Goal: Task Accomplishment & Management: Use online tool/utility

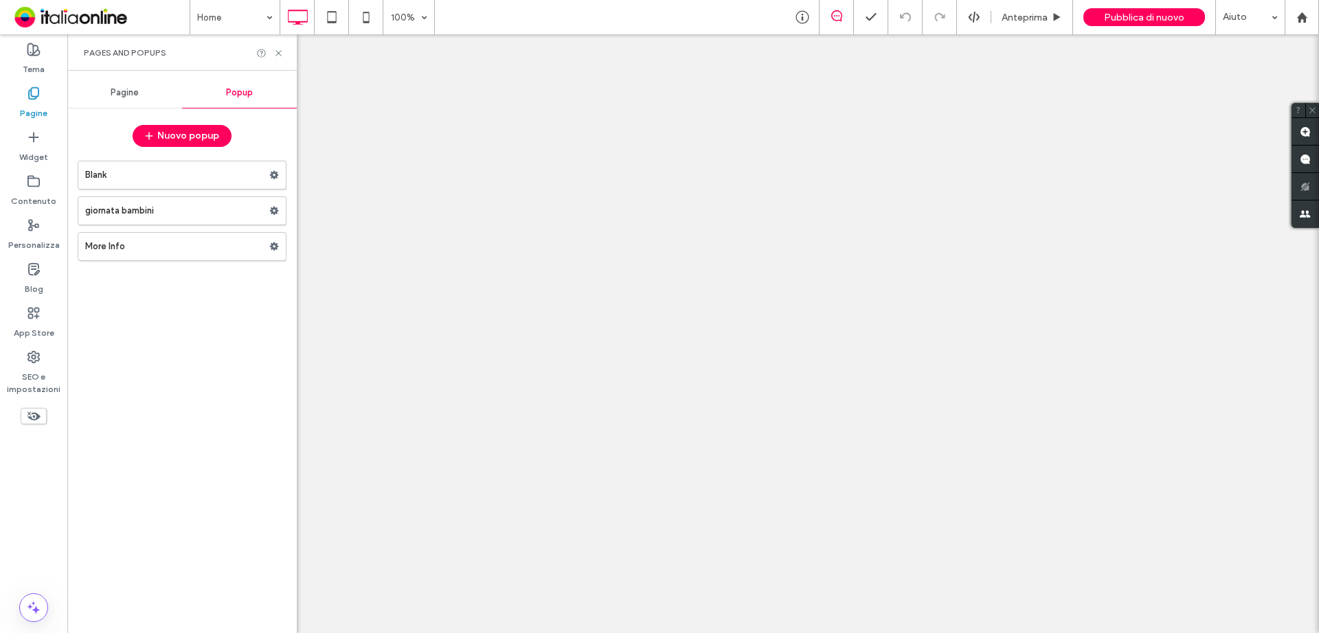
click at [140, 170] on label "Blank" at bounding box center [177, 174] width 184 height 27
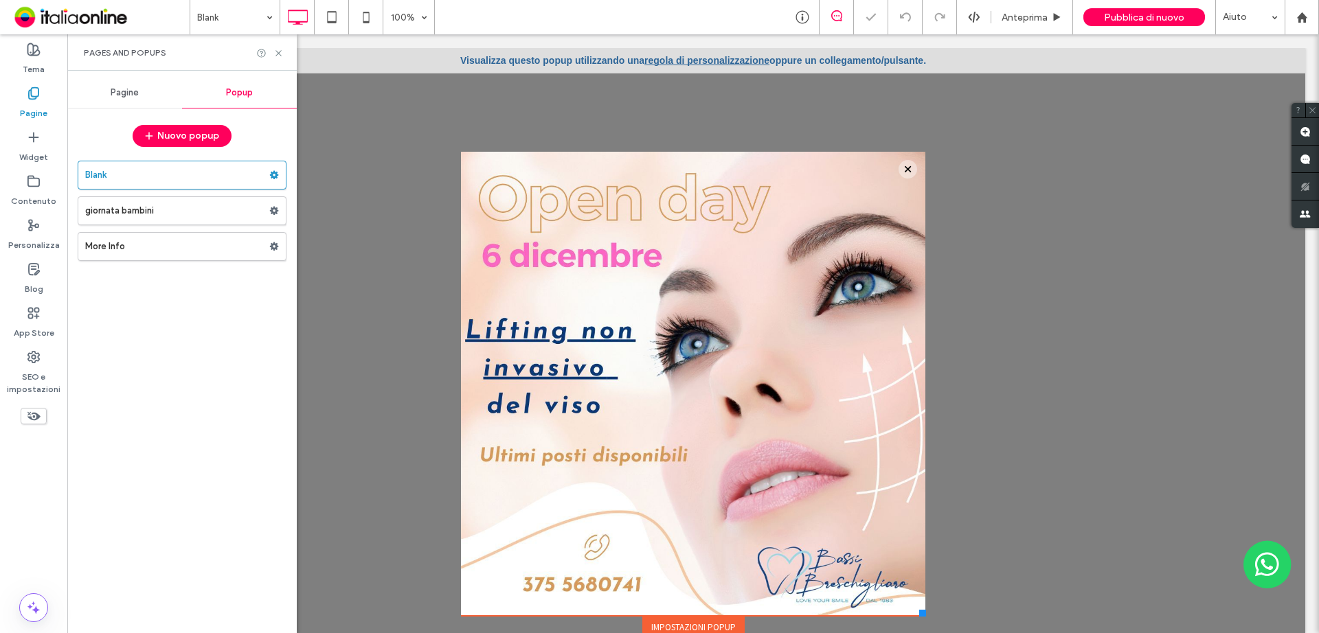
scroll to position [28, 0]
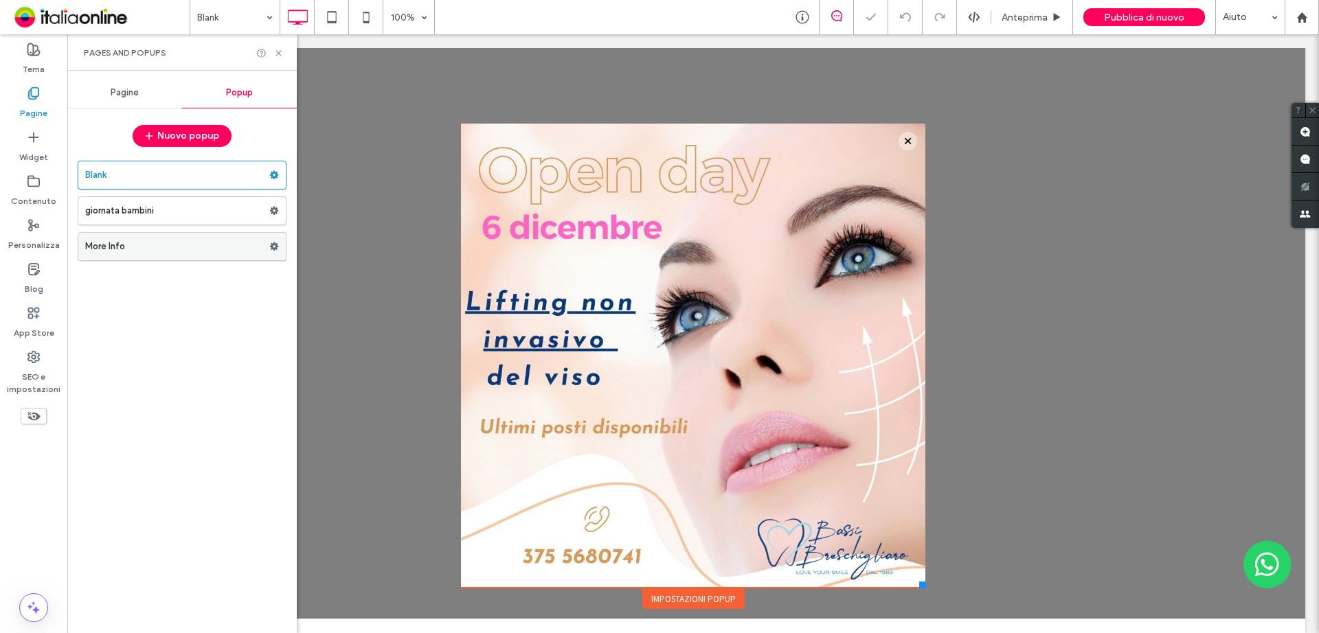
click at [159, 249] on label "More Info" at bounding box center [177, 246] width 184 height 27
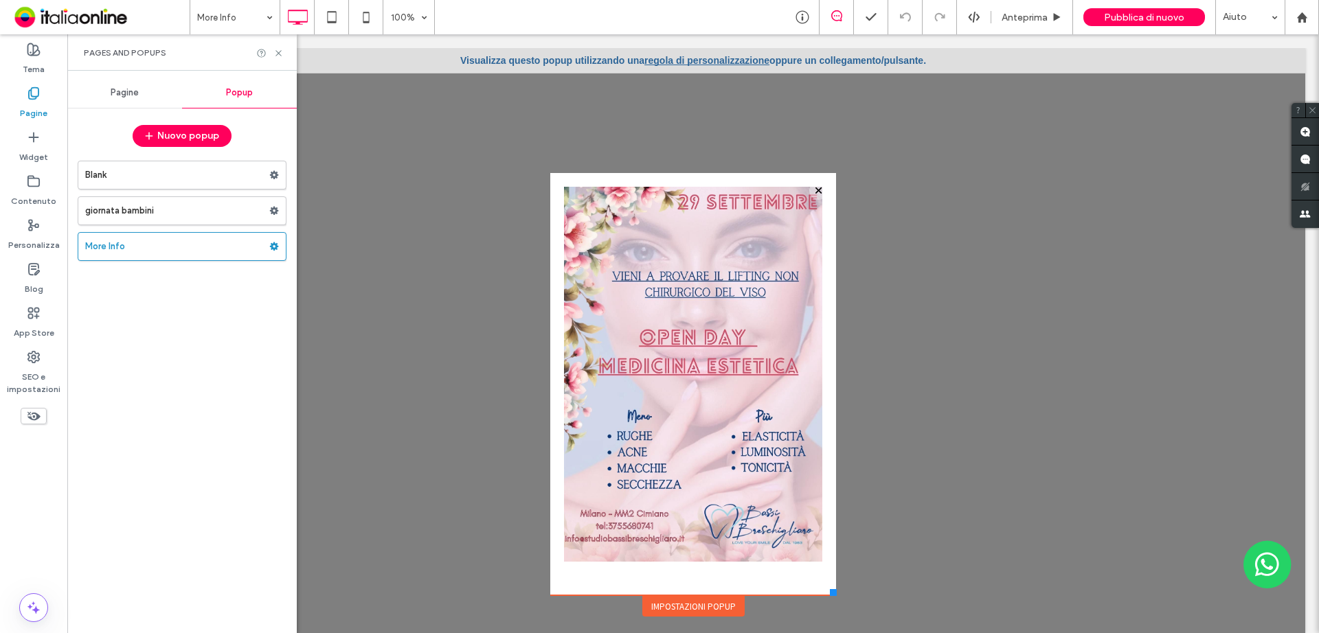
drag, startPoint x: 813, startPoint y: 571, endPoint x: 824, endPoint y: 596, distance: 27.1
click at [830, 596] on div at bounding box center [833, 592] width 7 height 7
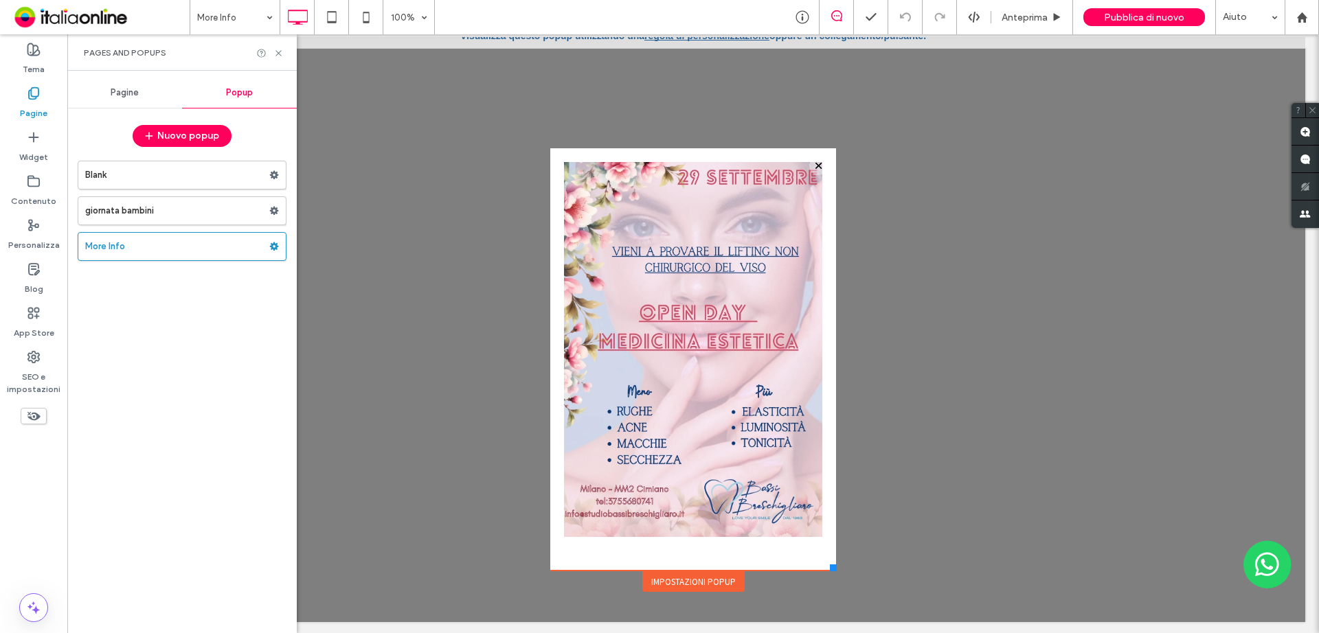
scroll to position [14, 0]
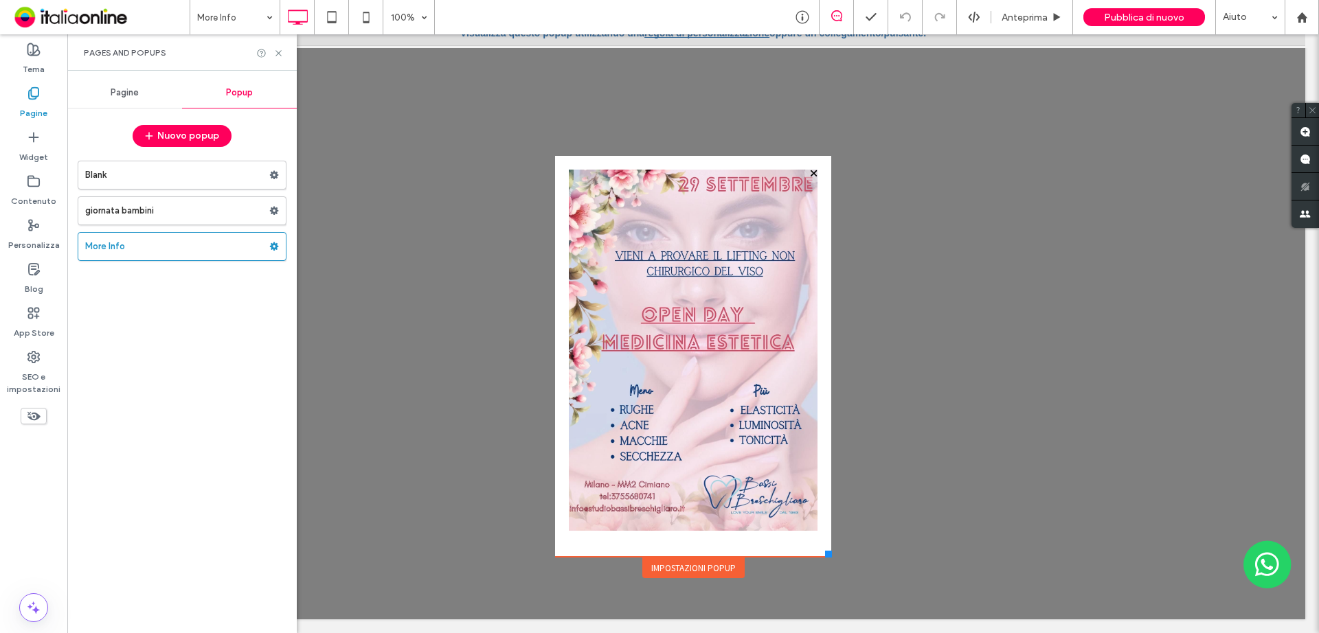
drag, startPoint x: 822, startPoint y: 566, endPoint x: 820, endPoint y: 557, distance: 9.2
click at [825, 557] on div at bounding box center [828, 554] width 7 height 7
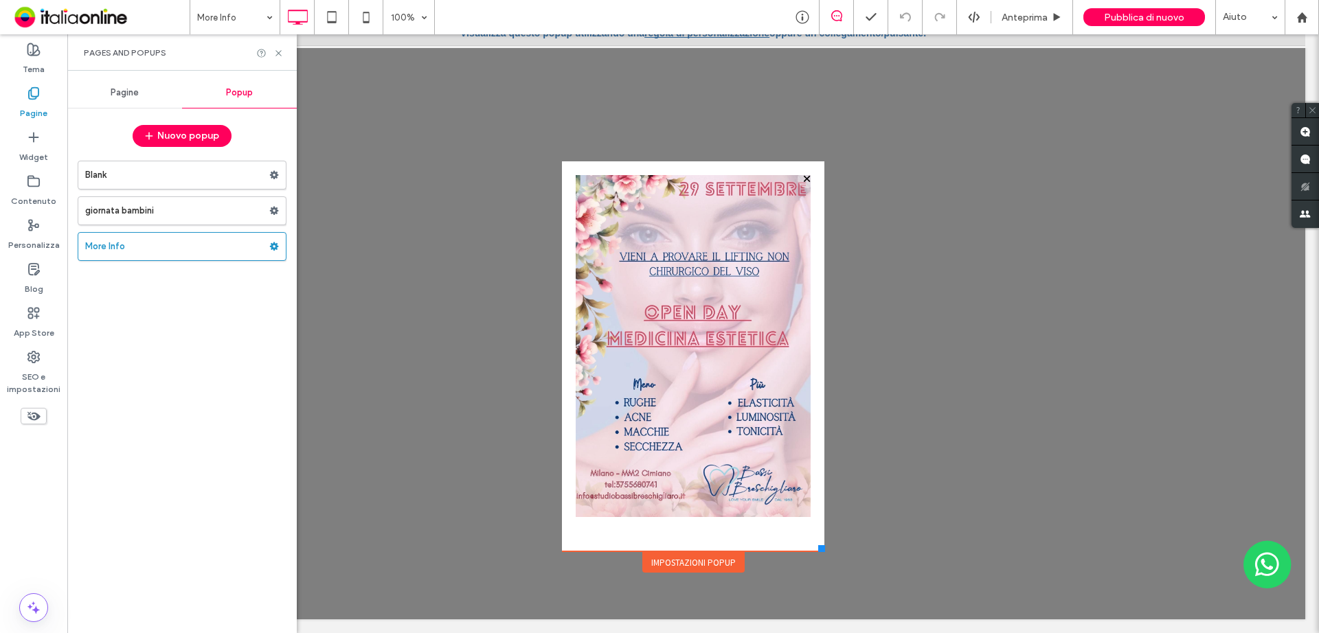
click at [818, 552] on div at bounding box center [821, 548] width 7 height 7
click at [637, 348] on img at bounding box center [693, 345] width 235 height 341
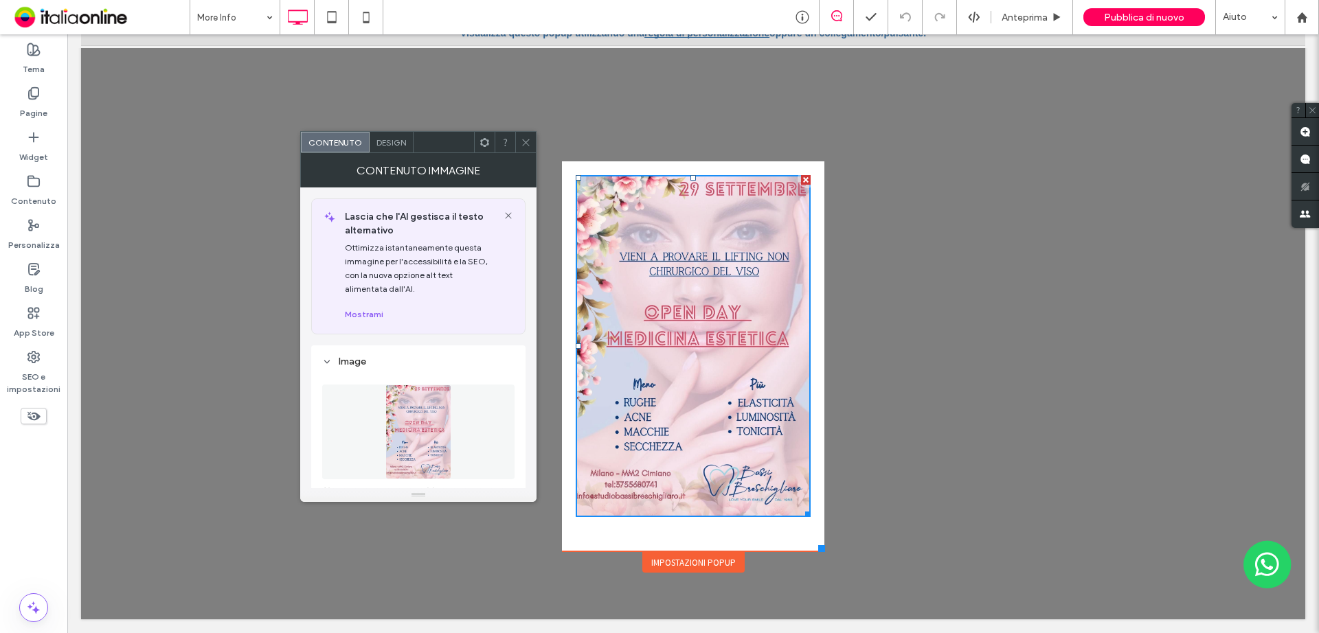
scroll to position [69, 0]
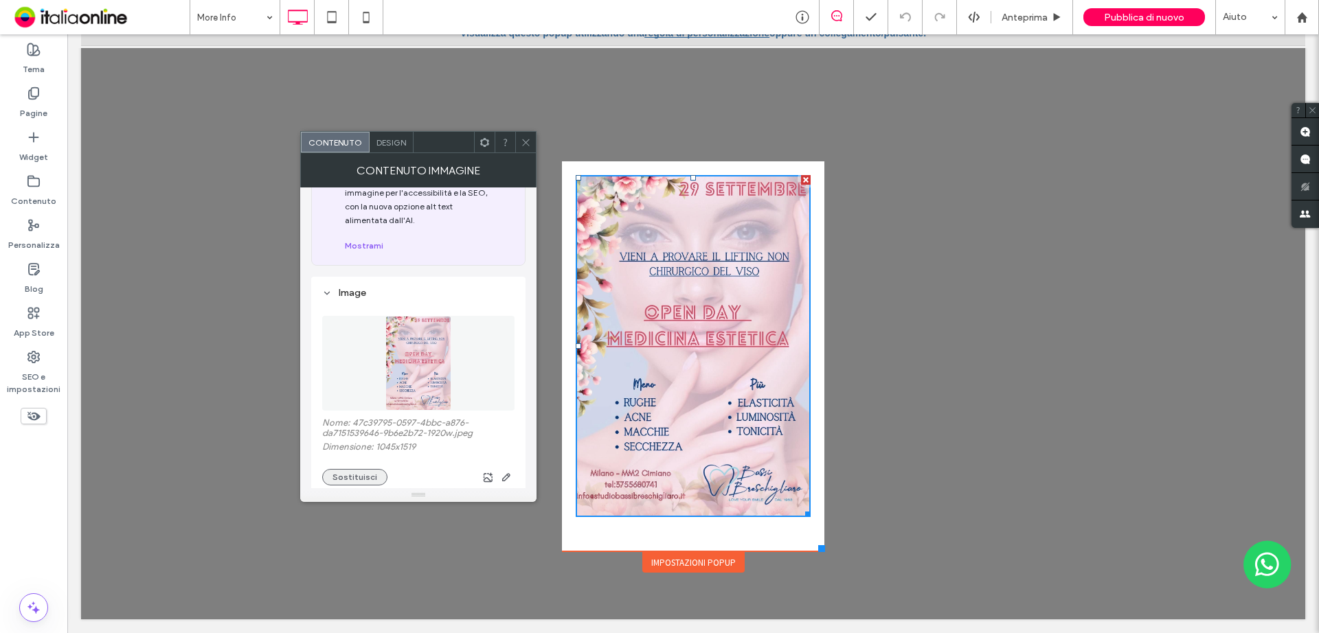
click at [359, 471] on button "Sostituisci" at bounding box center [354, 477] width 65 height 16
click at [367, 471] on button "Sostituisci" at bounding box center [354, 477] width 65 height 16
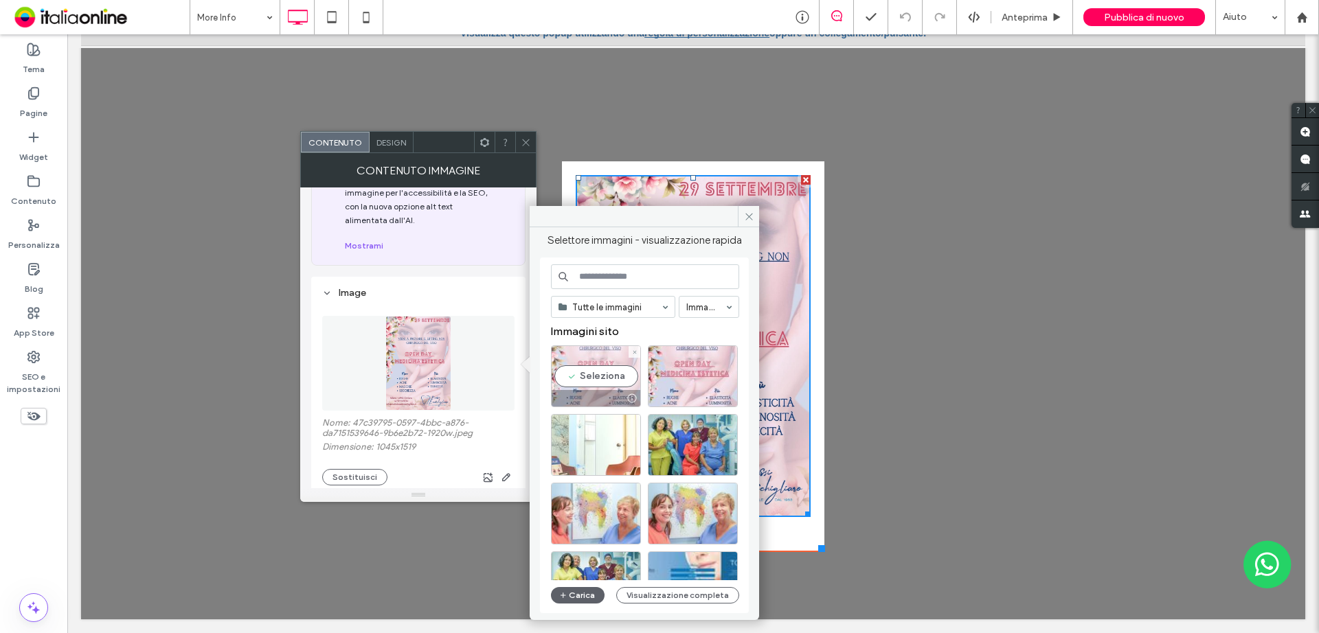
click at [588, 380] on div "Seleziona" at bounding box center [596, 377] width 90 height 62
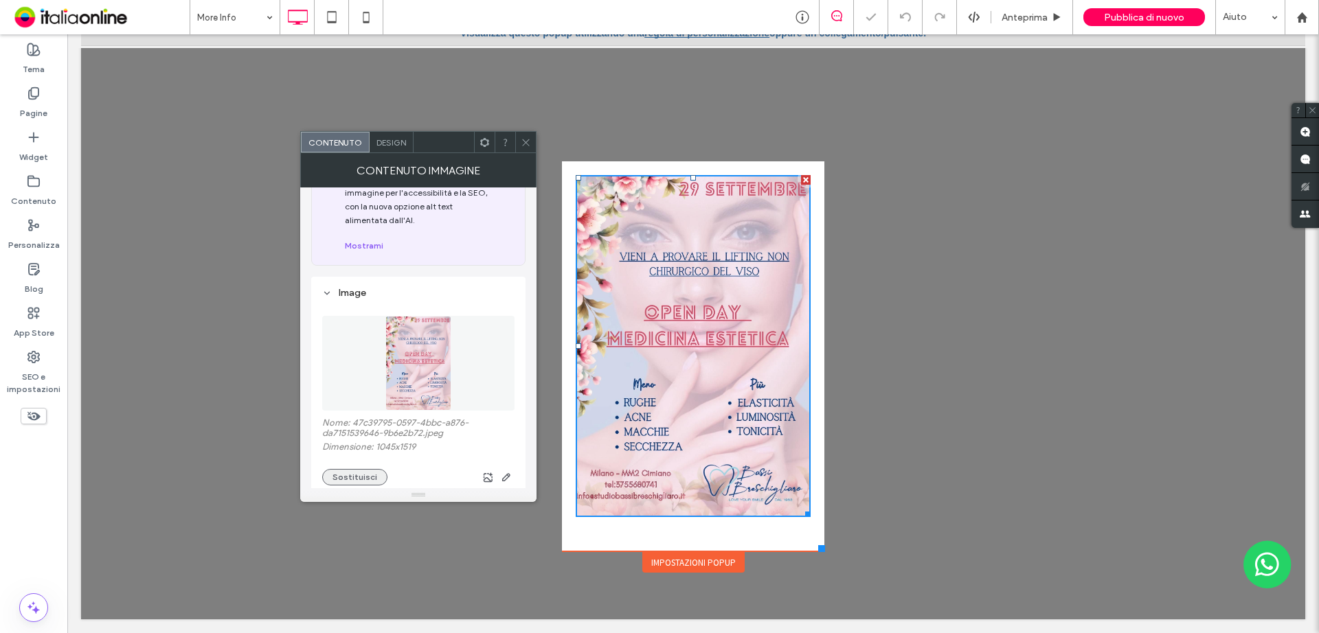
click at [346, 484] on button "Sostituisci" at bounding box center [354, 477] width 65 height 16
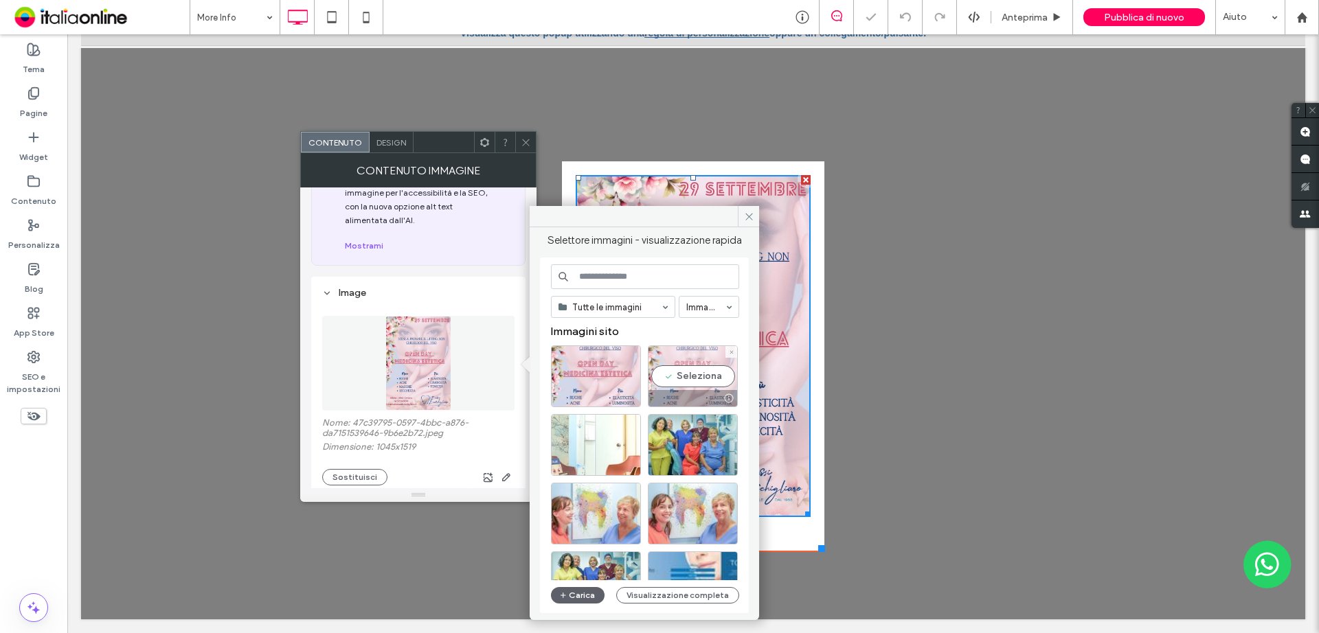
click at [713, 374] on div "Seleziona" at bounding box center [693, 377] width 90 height 62
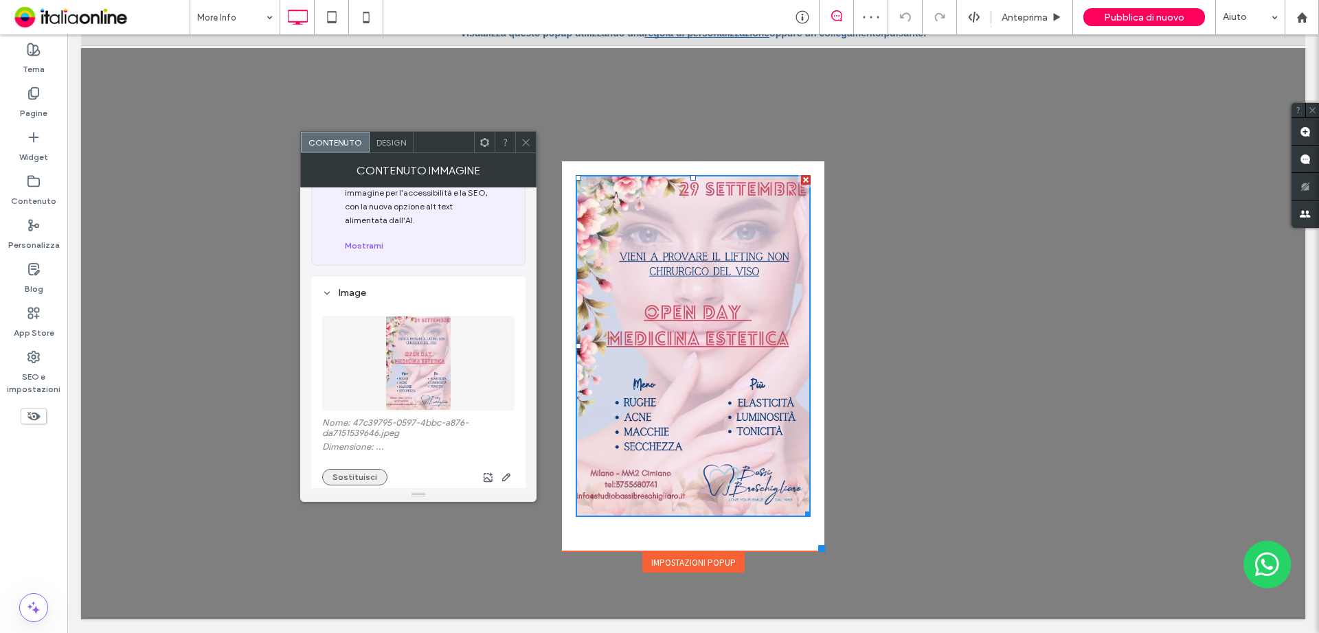
drag, startPoint x: 344, startPoint y: 477, endPoint x: 357, endPoint y: 477, distance: 12.4
click at [344, 477] on button "Sostituisci" at bounding box center [354, 477] width 65 height 16
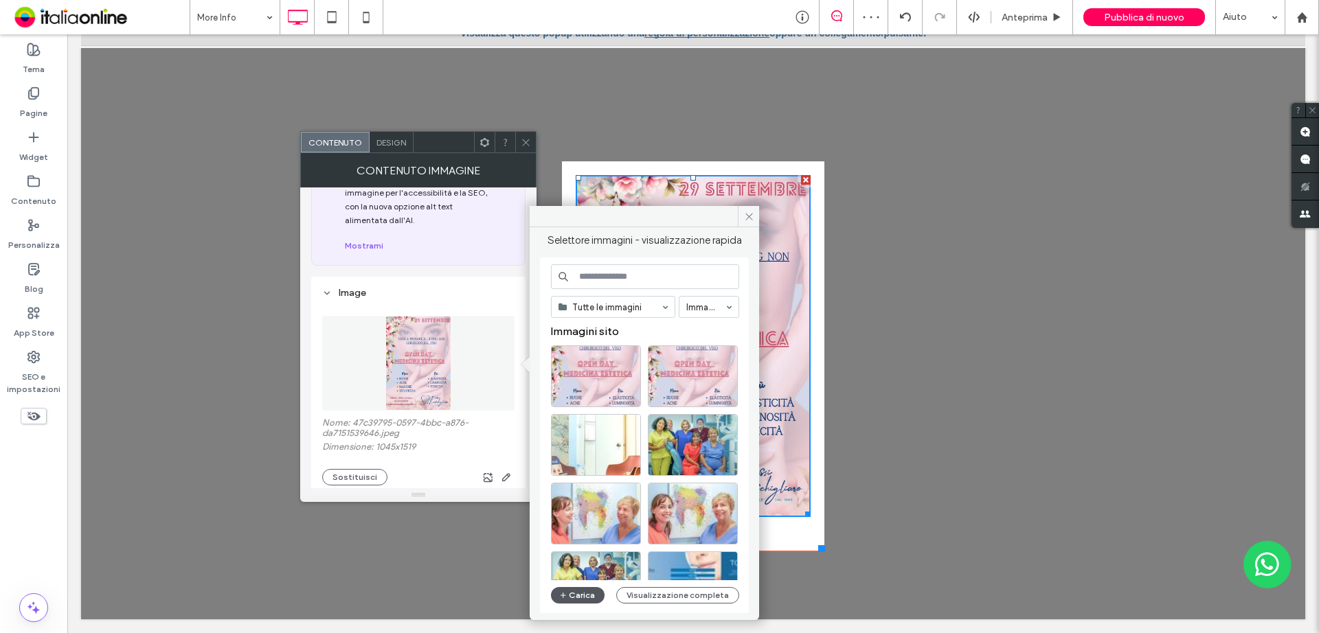
click at [563, 587] on button "Carica" at bounding box center [578, 595] width 54 height 16
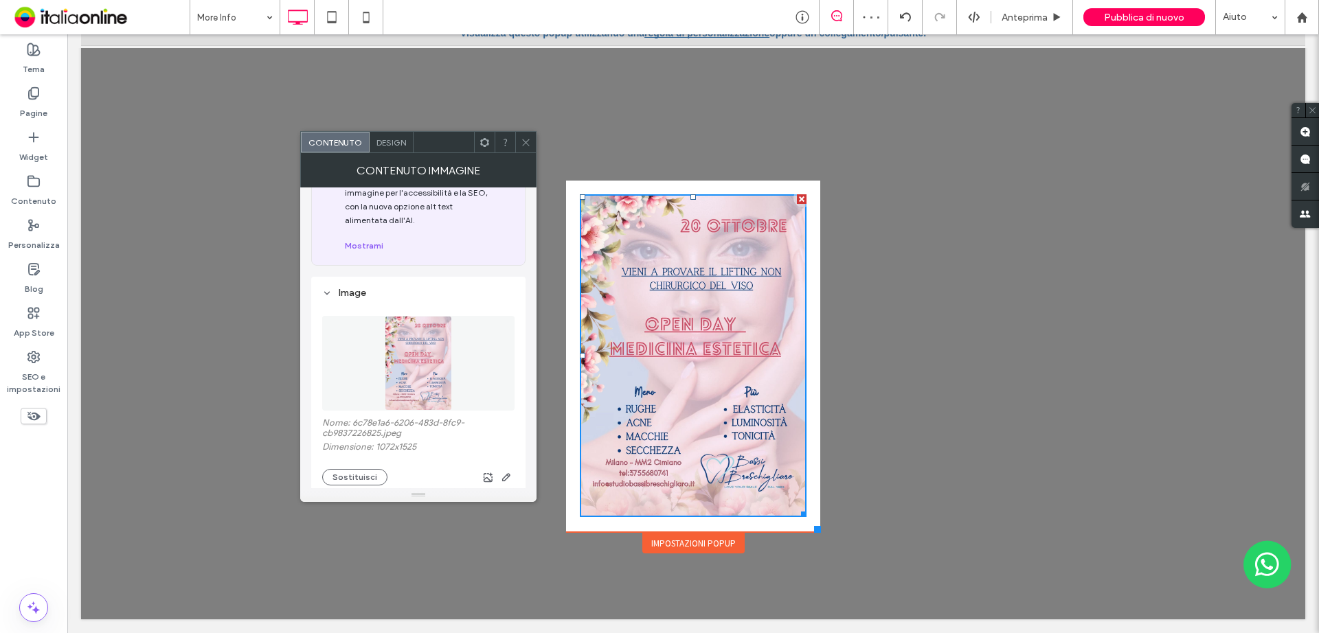
drag, startPoint x: 808, startPoint y: 550, endPoint x: 810, endPoint y: 534, distance: 15.9
click at [809, 534] on div "Click To Paste Click To Paste Click To Paste Home Lo studio Staff Trattamenti C…" at bounding box center [693, 303] width 261 height 503
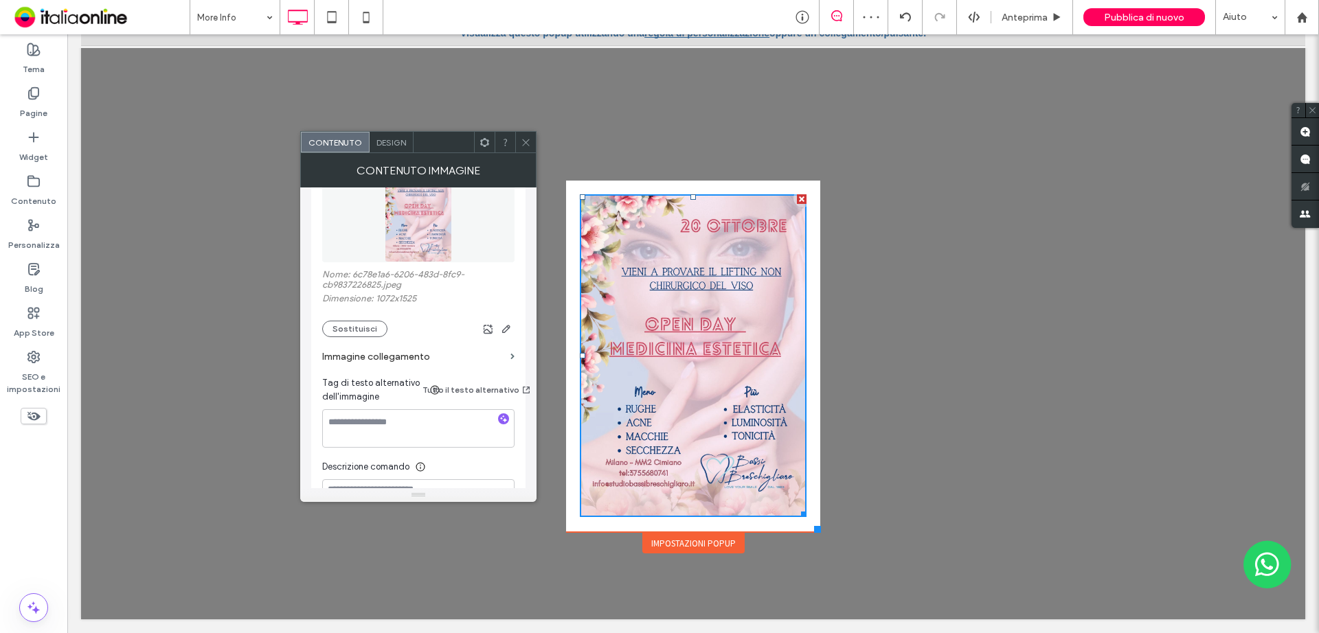
scroll to position [137, 0]
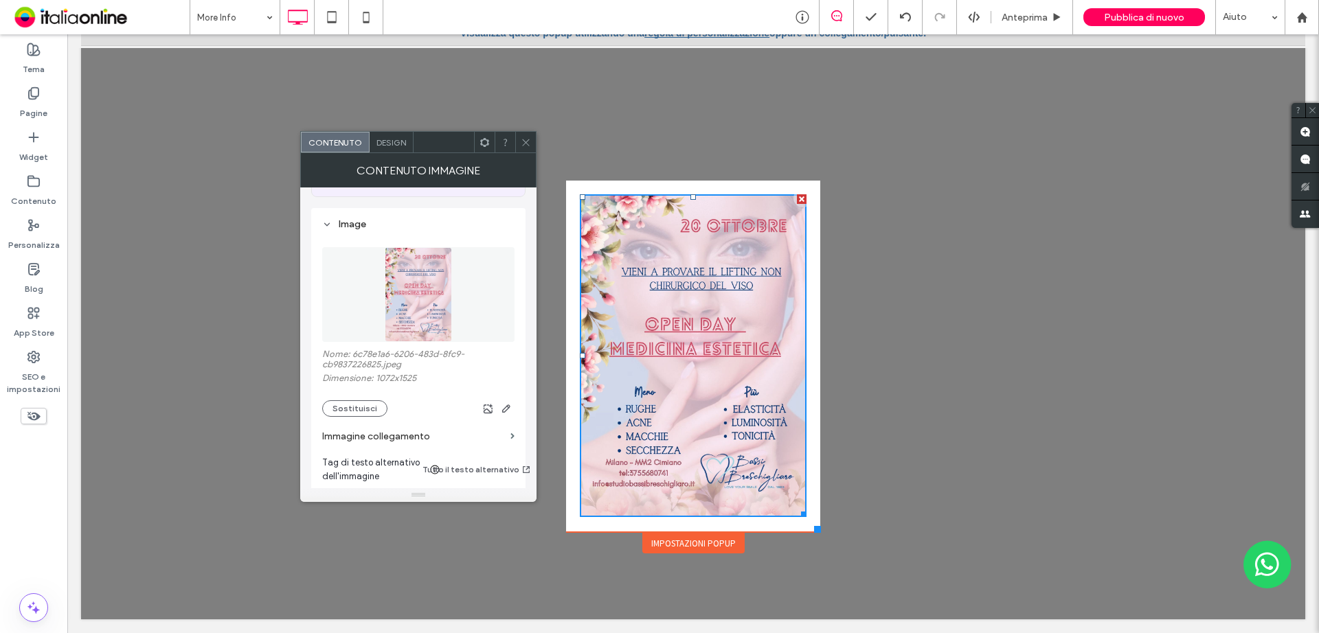
click at [391, 140] on span "Design" at bounding box center [391, 142] width 30 height 10
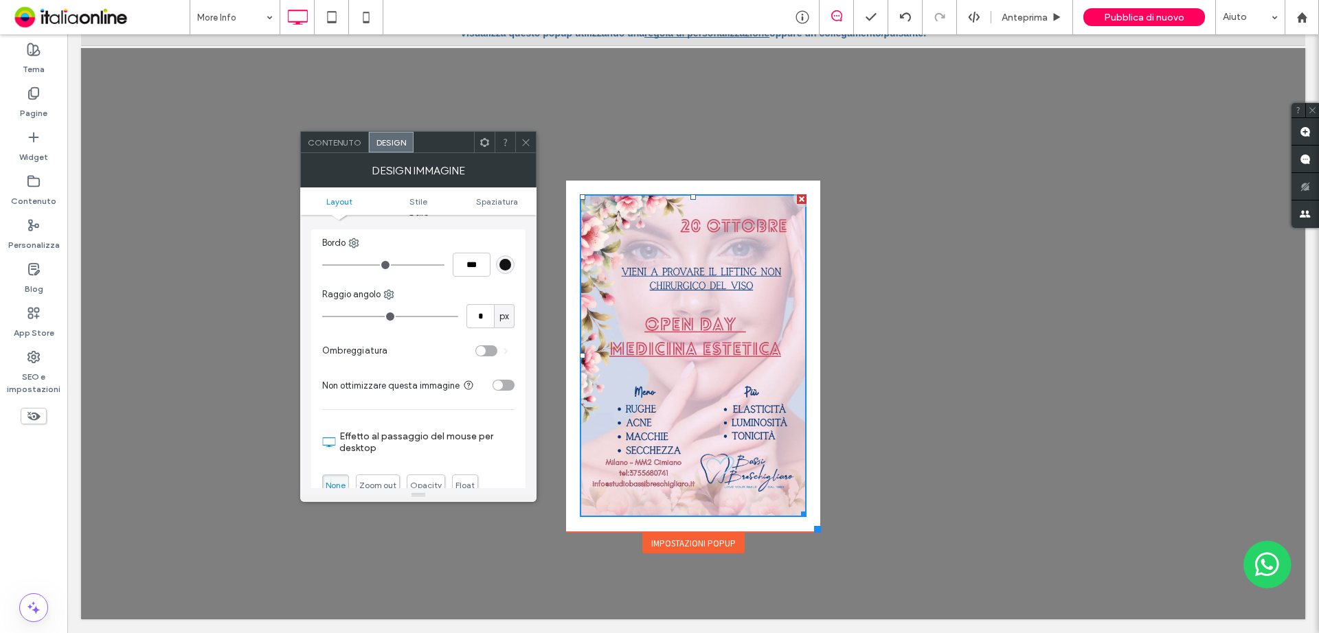
scroll to position [316, 0]
click at [688, 548] on div "Impostazioni popup" at bounding box center [693, 543] width 102 height 21
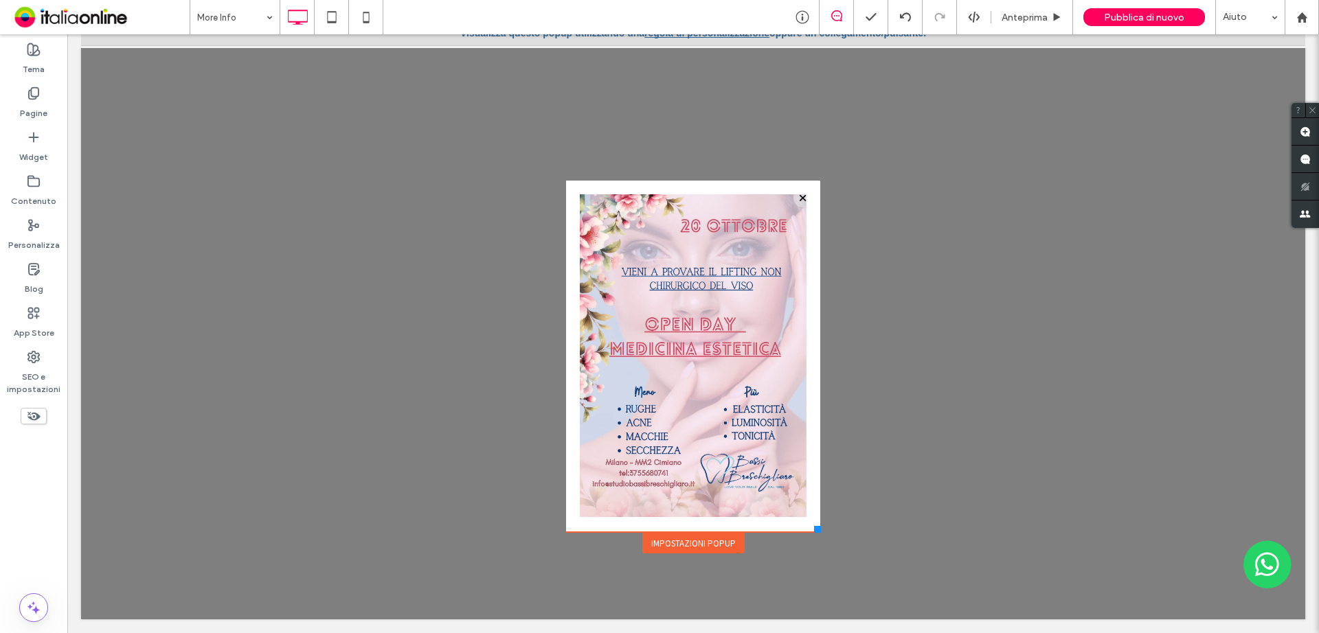
click at [703, 540] on div "Impostazioni popup" at bounding box center [693, 543] width 102 height 21
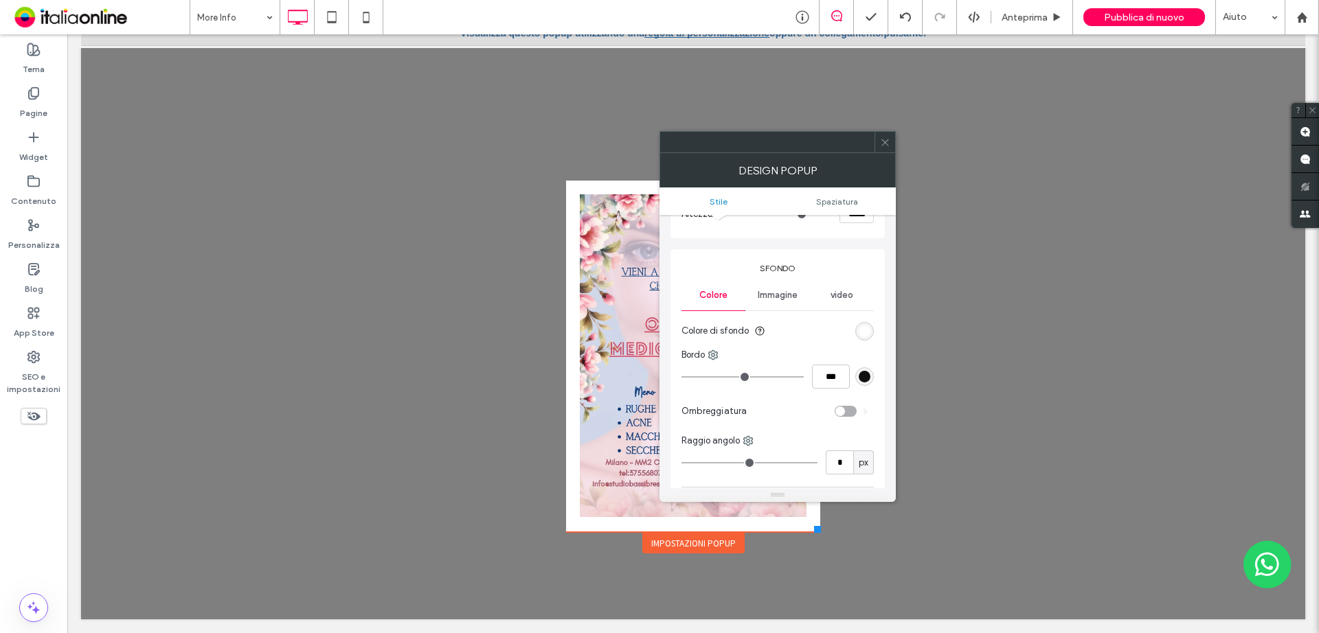
scroll to position [137, 0]
click at [872, 327] on div "rgb(255, 255, 255)" at bounding box center [864, 329] width 19 height 19
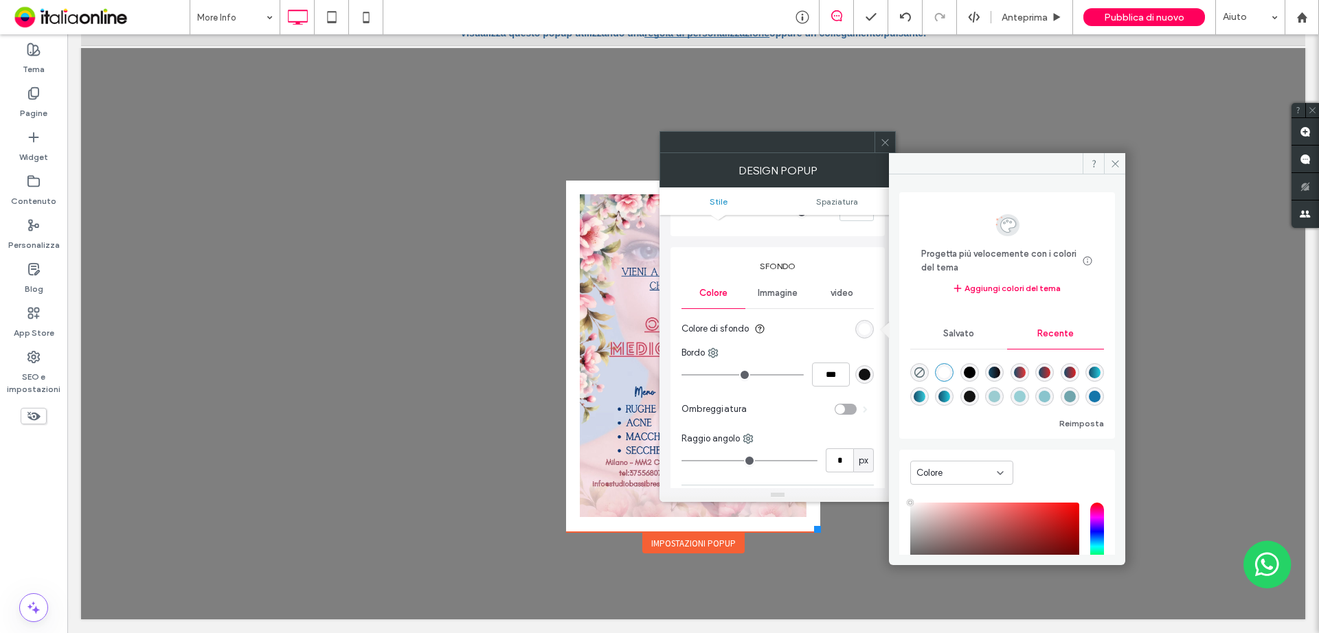
click at [915, 372] on use "rgba(0, 0, 0, 0)" at bounding box center [919, 373] width 10 height 10
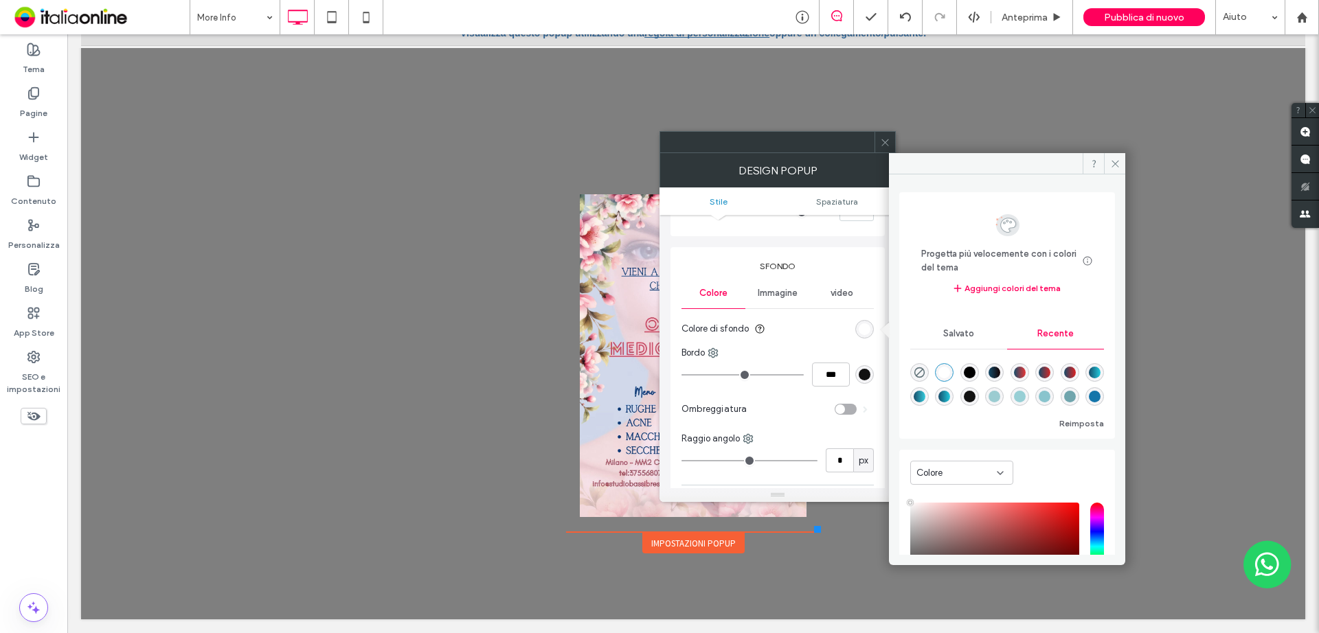
type input "*******"
type input "*"
type input "**"
click at [890, 146] on div at bounding box center [885, 142] width 21 height 21
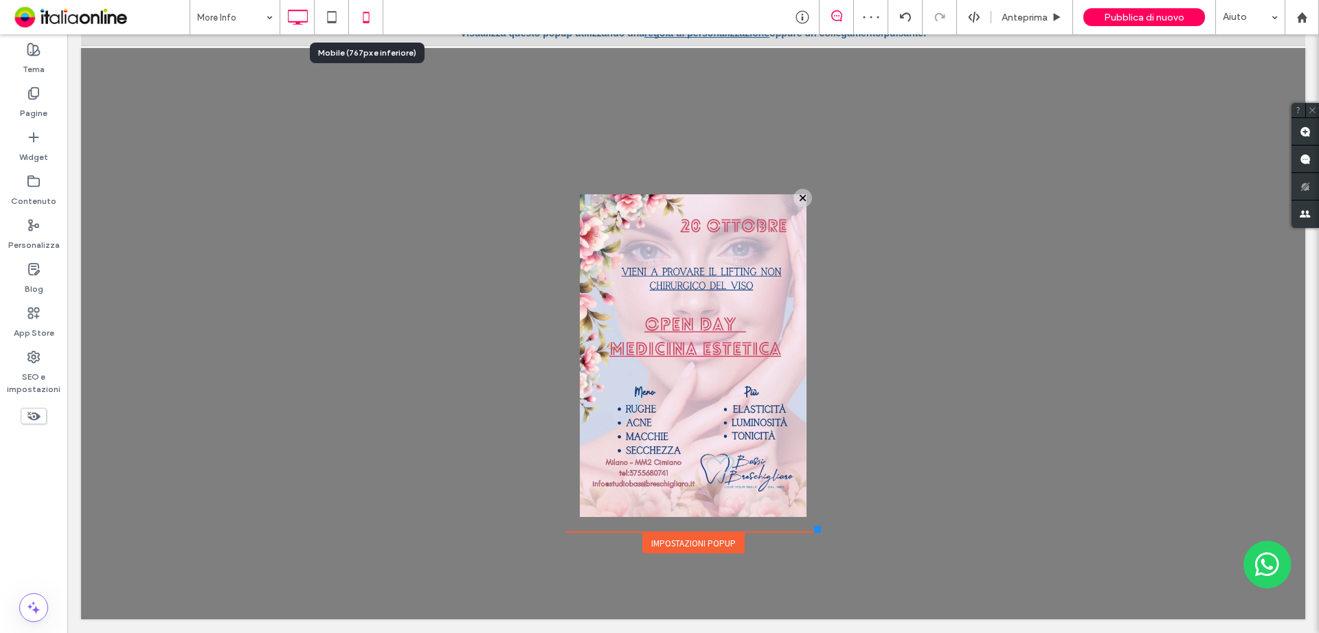
click at [365, 20] on icon at bounding box center [365, 16] width 27 height 27
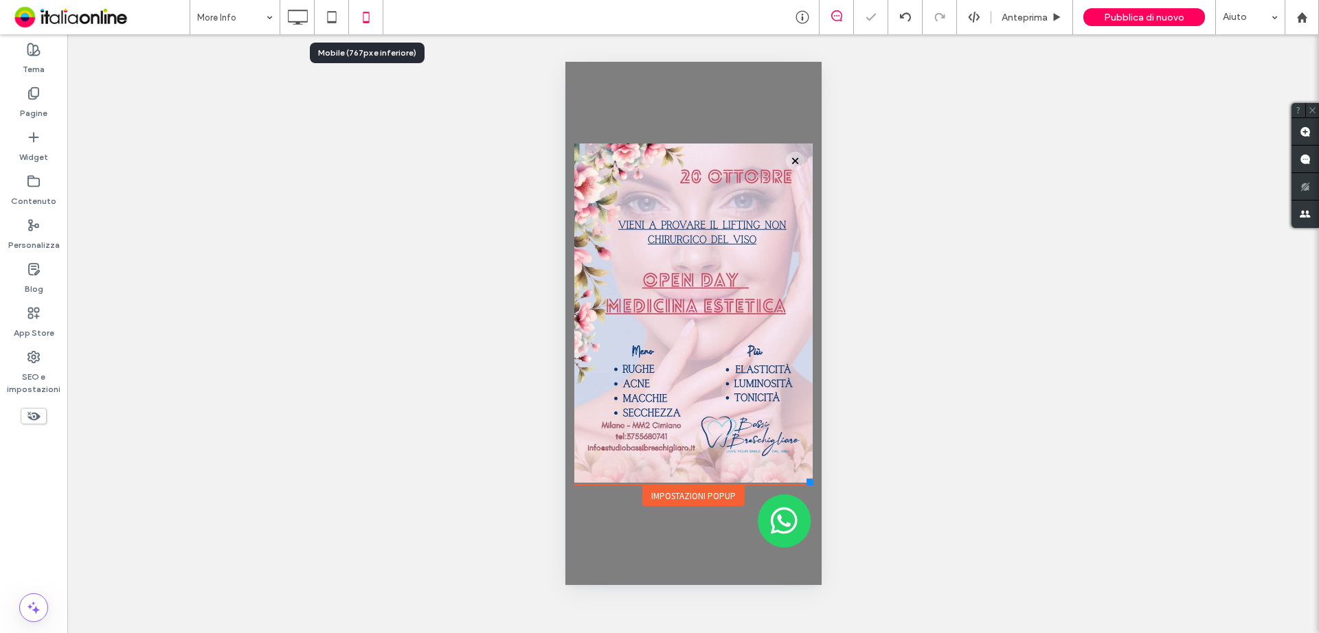
scroll to position [0, 0]
click at [336, 17] on icon at bounding box center [331, 16] width 27 height 27
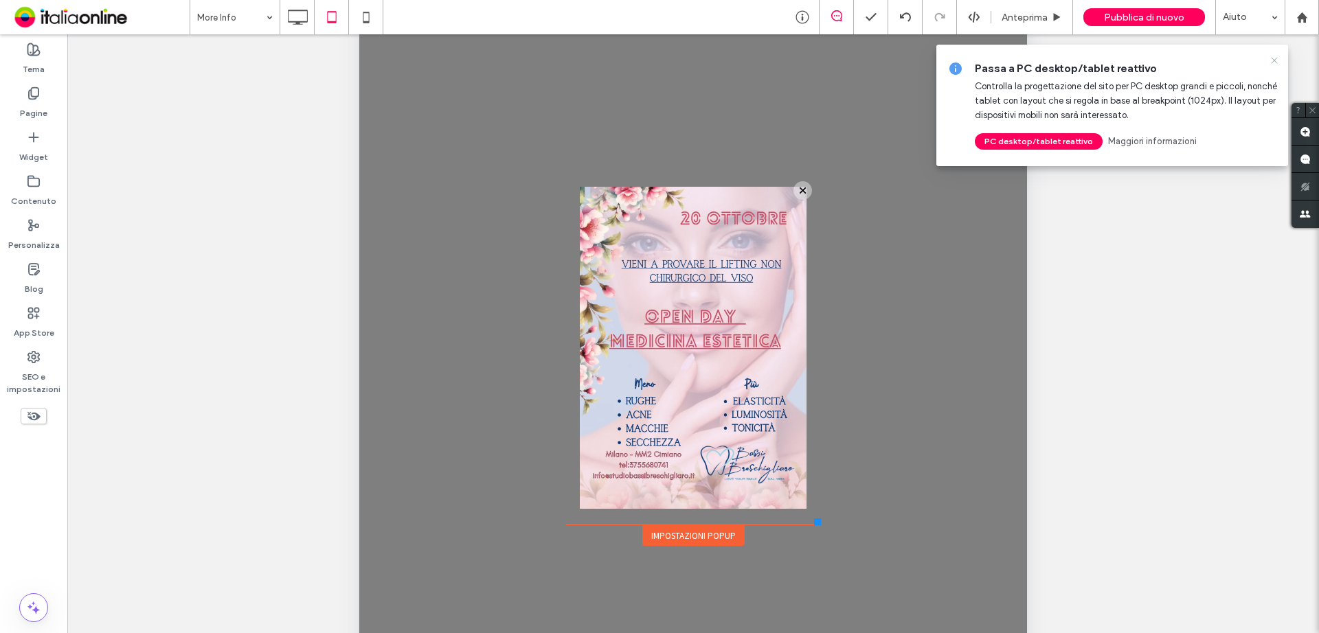
click at [1274, 59] on icon at bounding box center [1274, 60] width 11 height 11
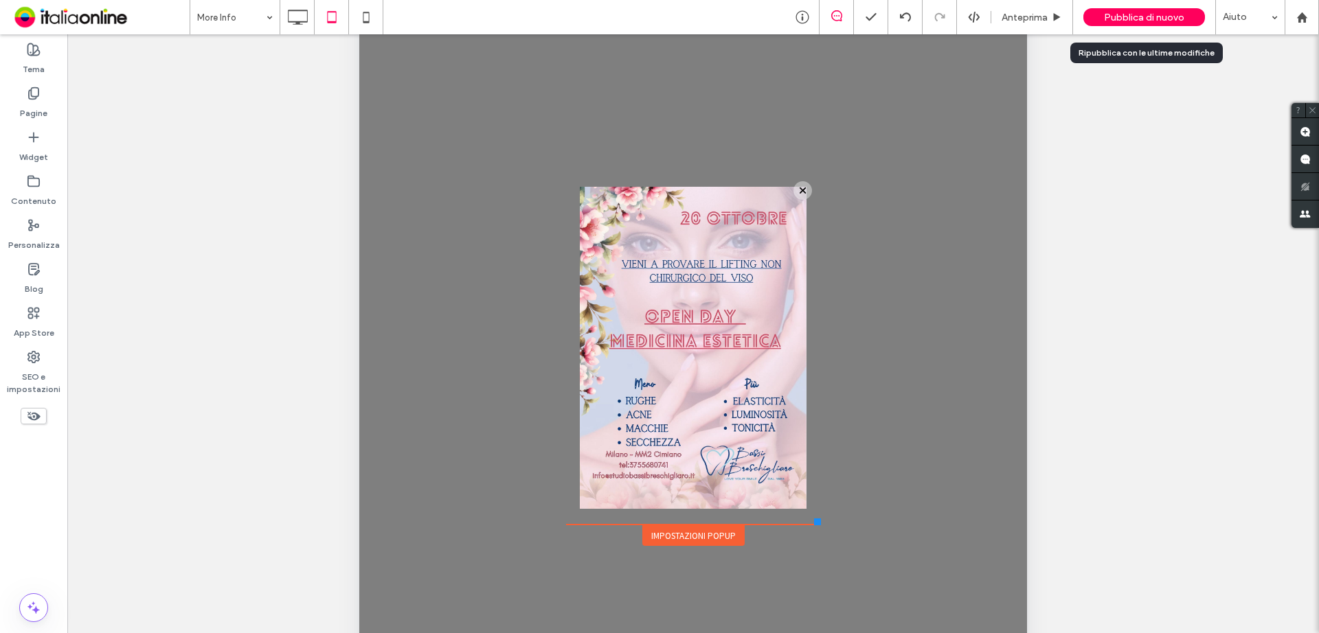
click at [1136, 23] on span "Pubblica di nuovo" at bounding box center [1144, 18] width 80 height 12
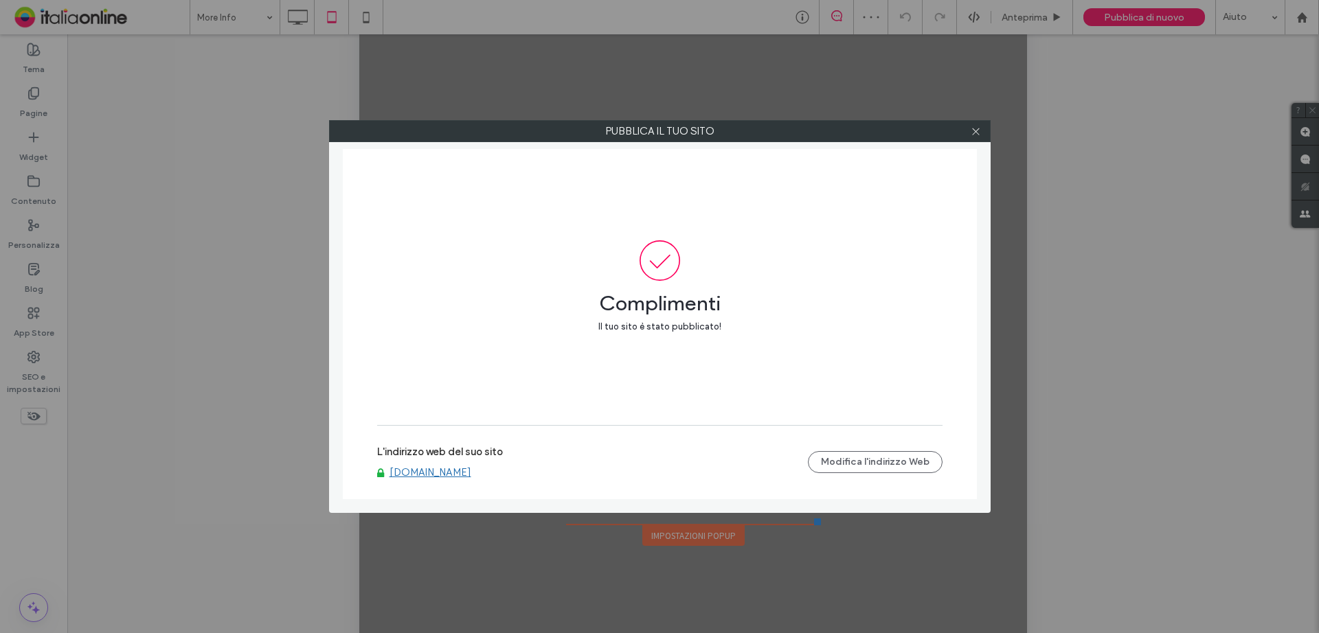
click at [409, 475] on link "[DOMAIN_NAME]" at bounding box center [431, 472] width 82 height 12
click at [976, 137] on span at bounding box center [976, 131] width 10 height 21
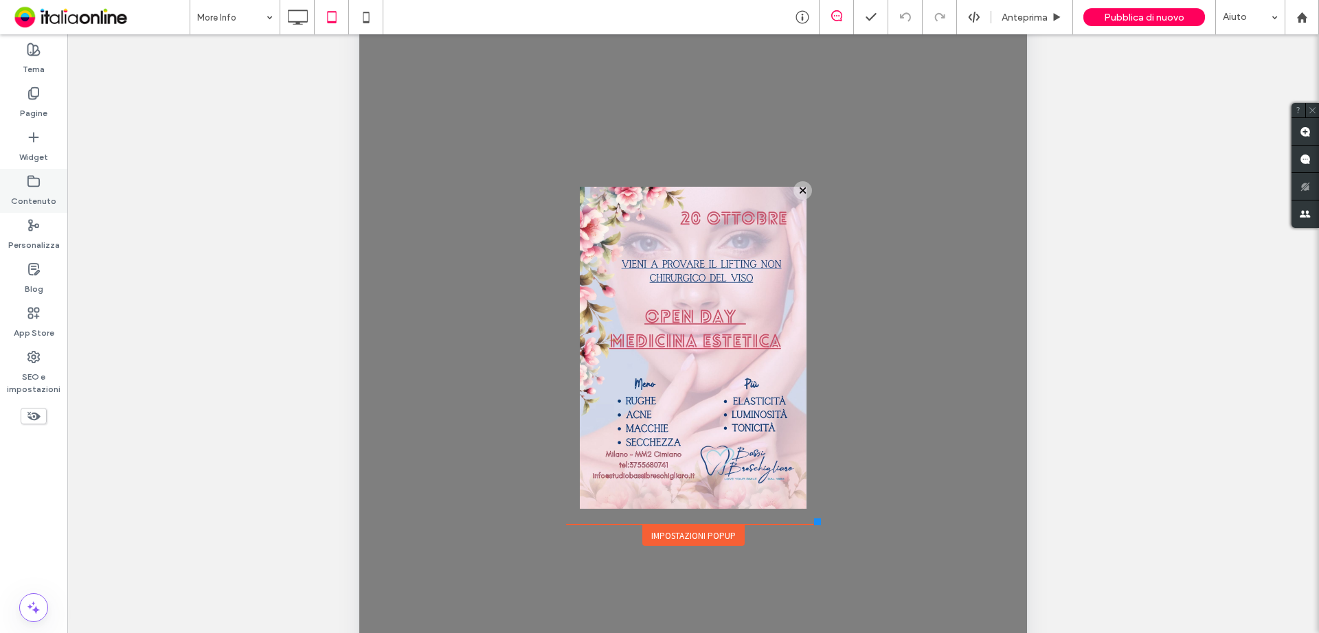
click at [54, 202] on label "Contenuto" at bounding box center [33, 197] width 45 height 19
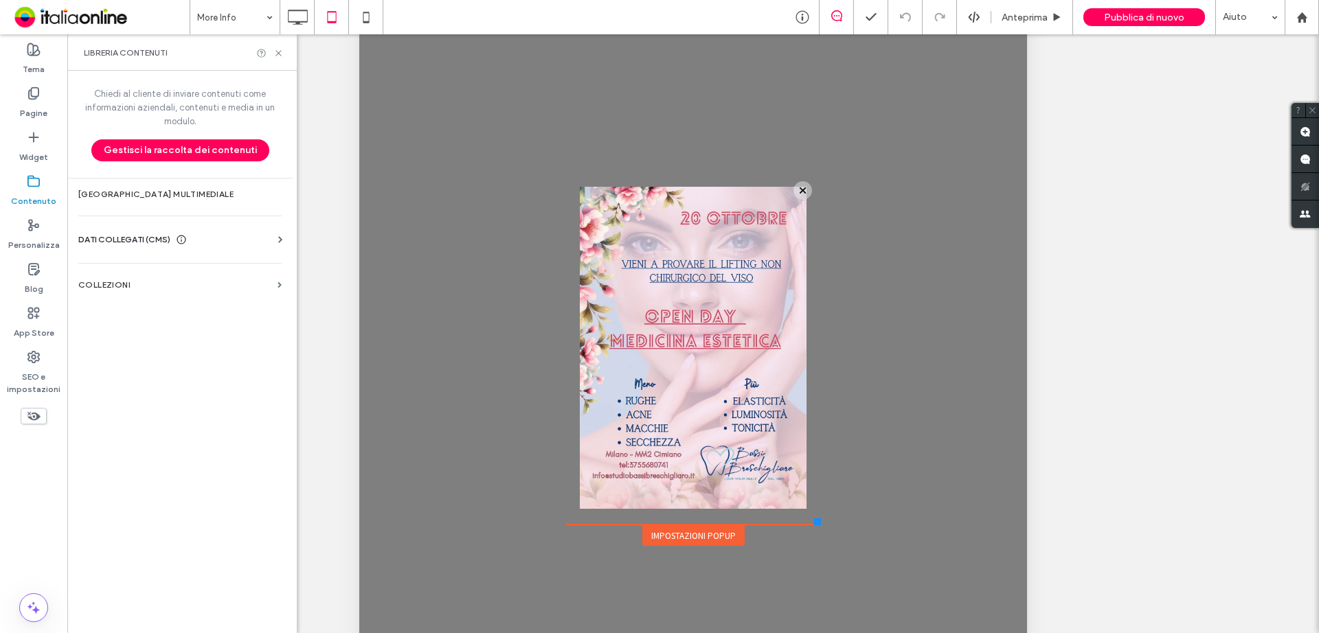
click at [280, 50] on icon at bounding box center [278, 53] width 10 height 10
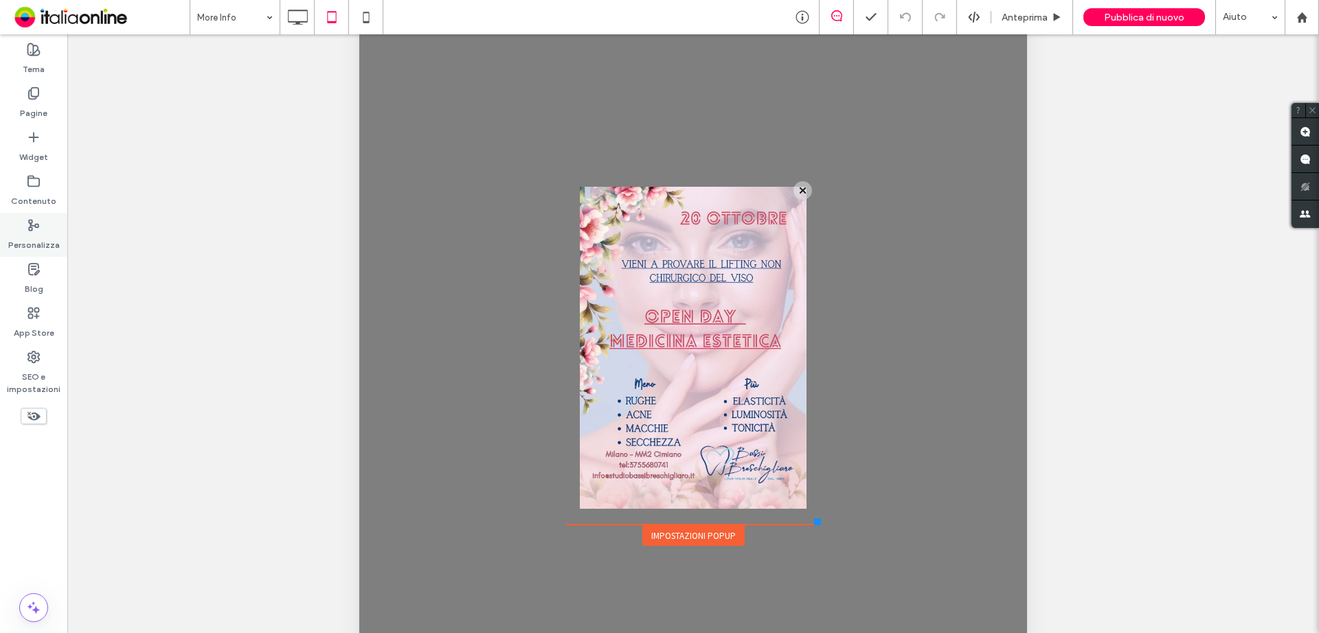
click at [45, 247] on label "Personalizza" at bounding box center [34, 241] width 52 height 19
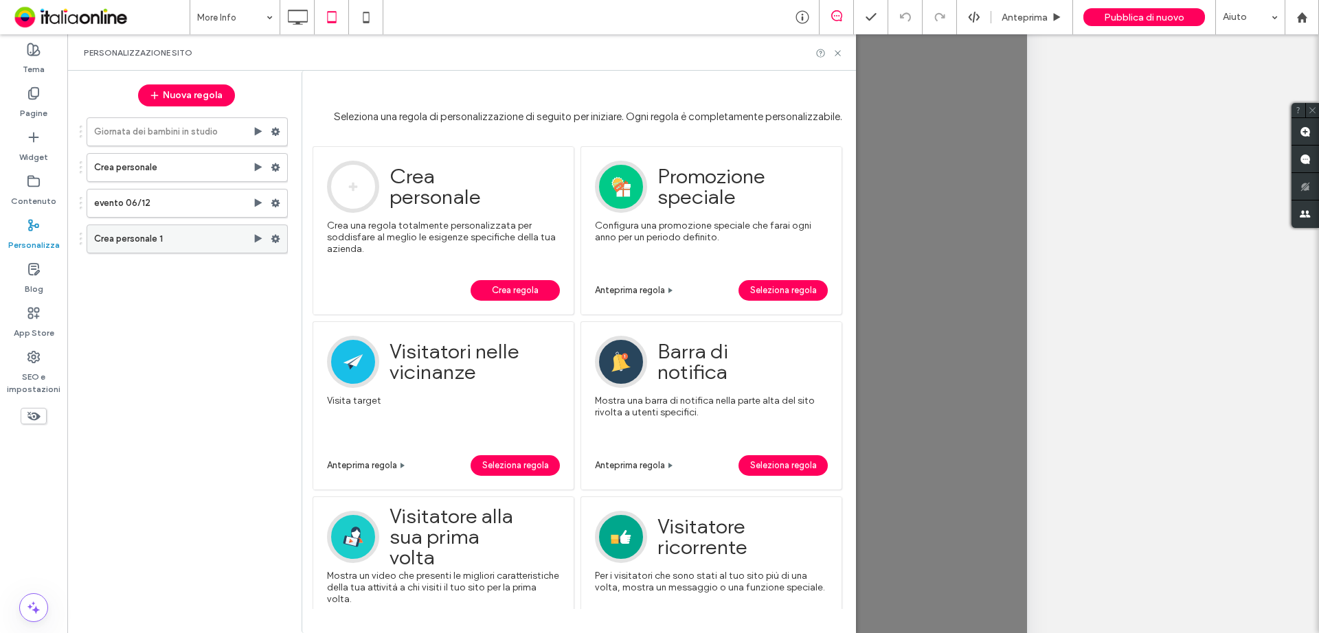
click at [144, 242] on label "Crea personale 1" at bounding box center [173, 238] width 159 height 27
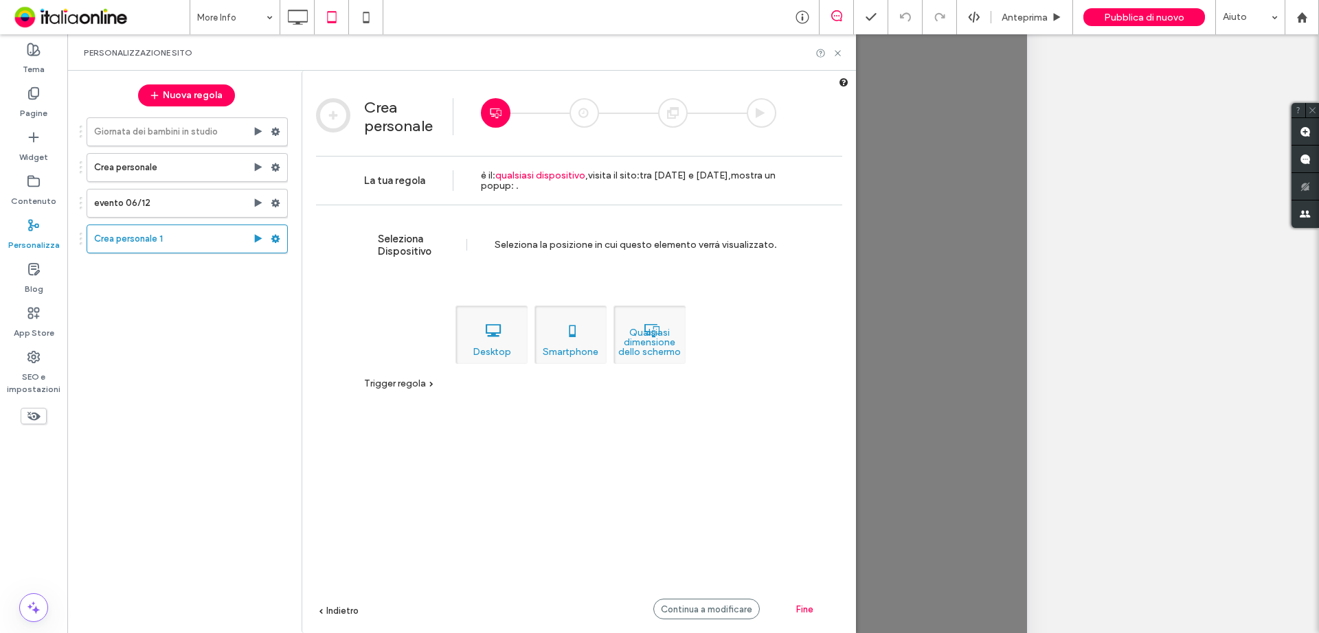
click at [412, 383] on span "Trigger regola" at bounding box center [395, 384] width 62 height 12
click at [514, 405] on label "Ora" at bounding box center [524, 402] width 32 height 12
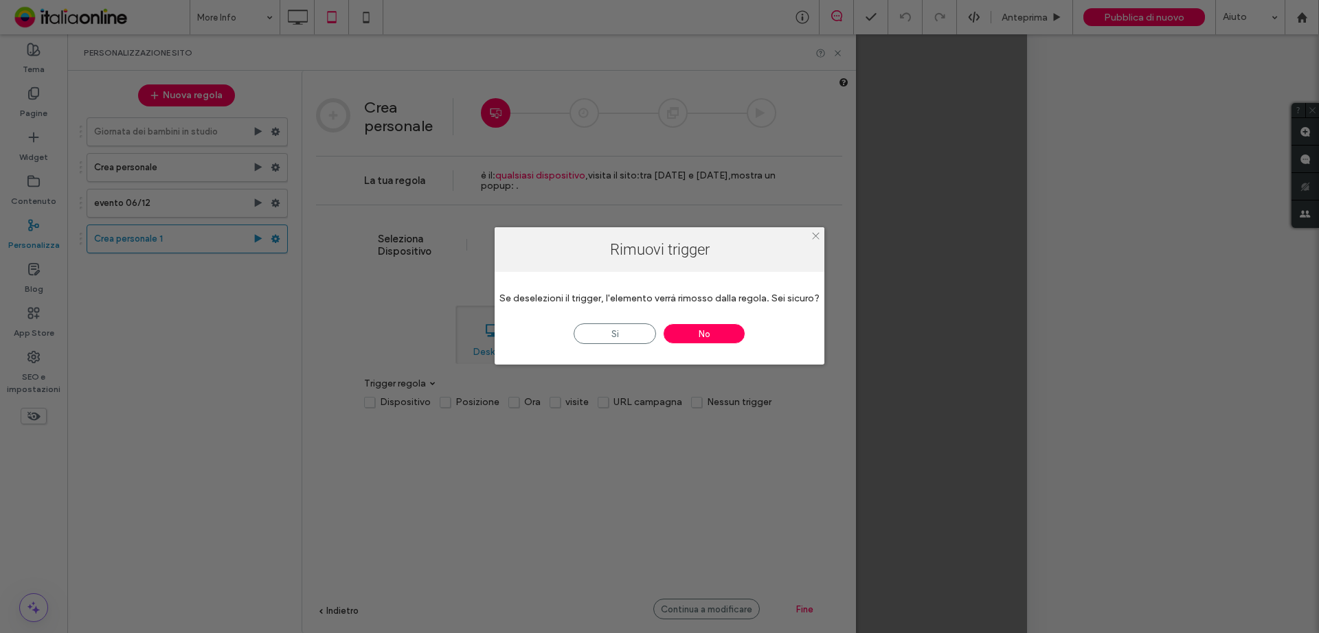
click at [815, 232] on icon at bounding box center [816, 236] width 10 height 10
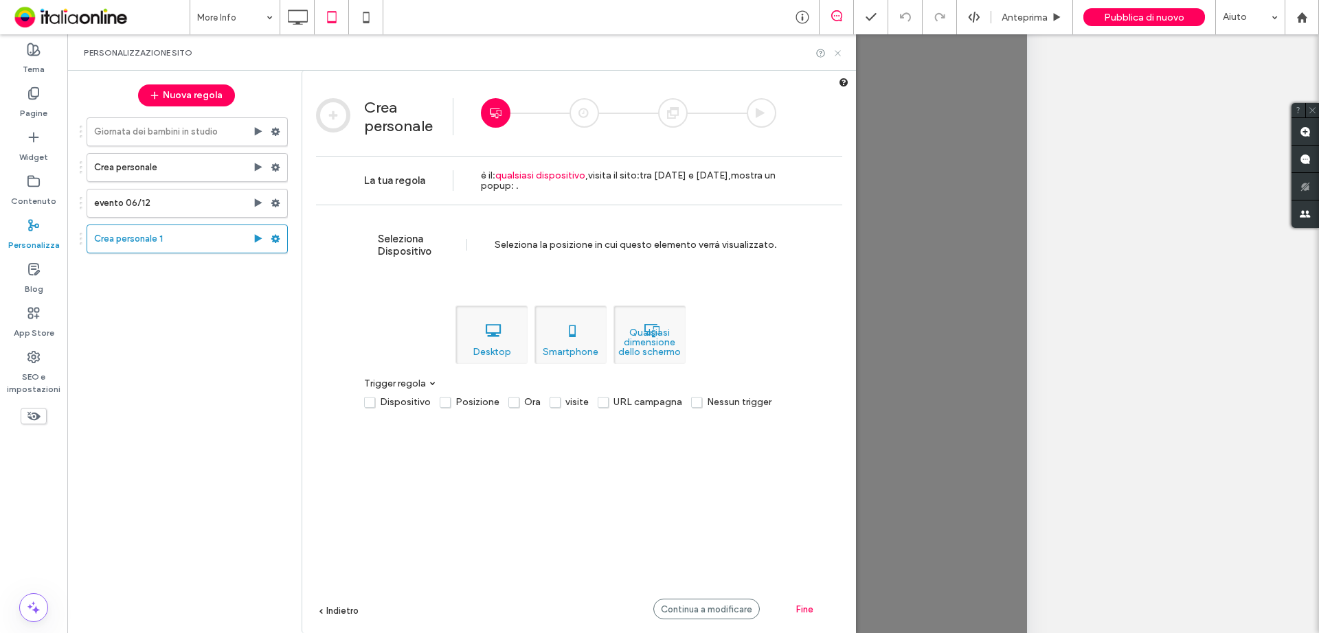
drag, startPoint x: 840, startPoint y: 54, endPoint x: 484, endPoint y: 135, distance: 365.1
click at [840, 54] on icon at bounding box center [838, 53] width 10 height 10
